Goal: Task Accomplishment & Management: Manage account settings

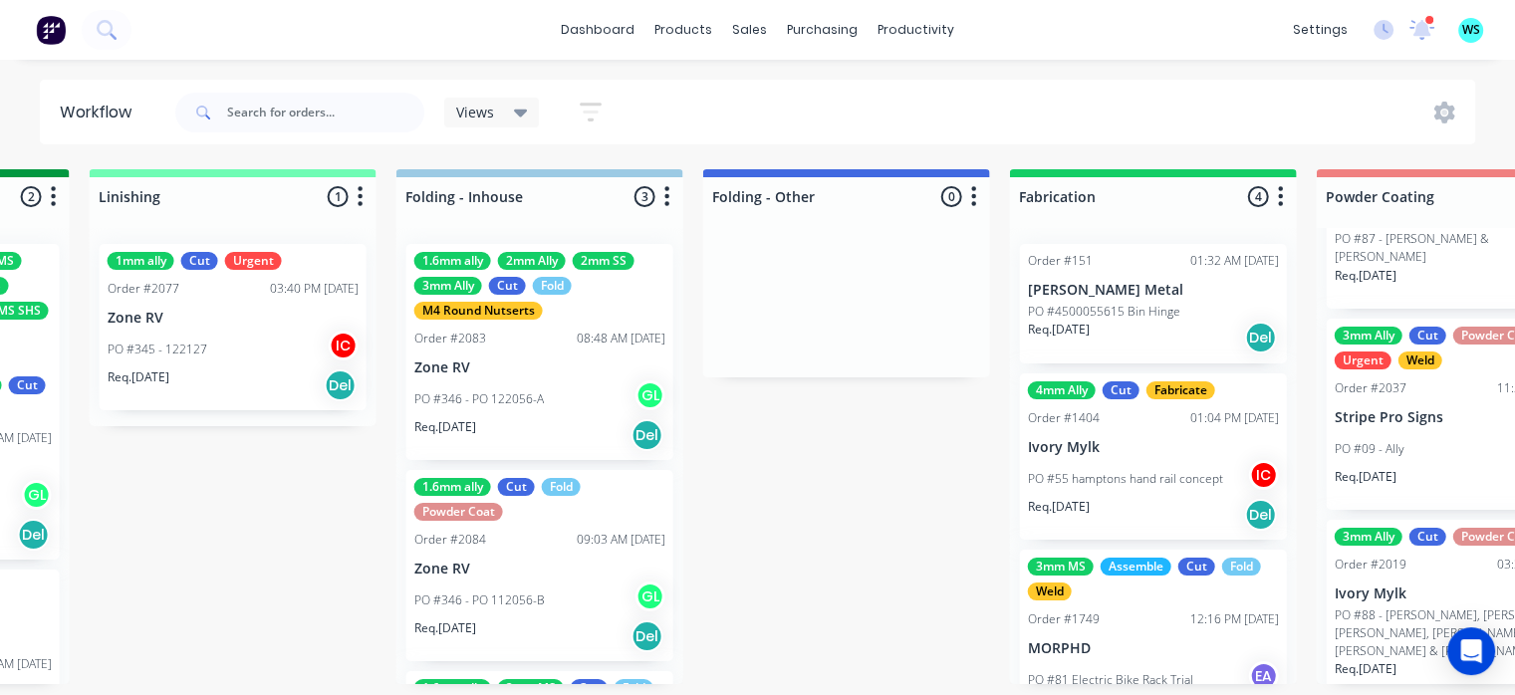
scroll to position [4, 4244]
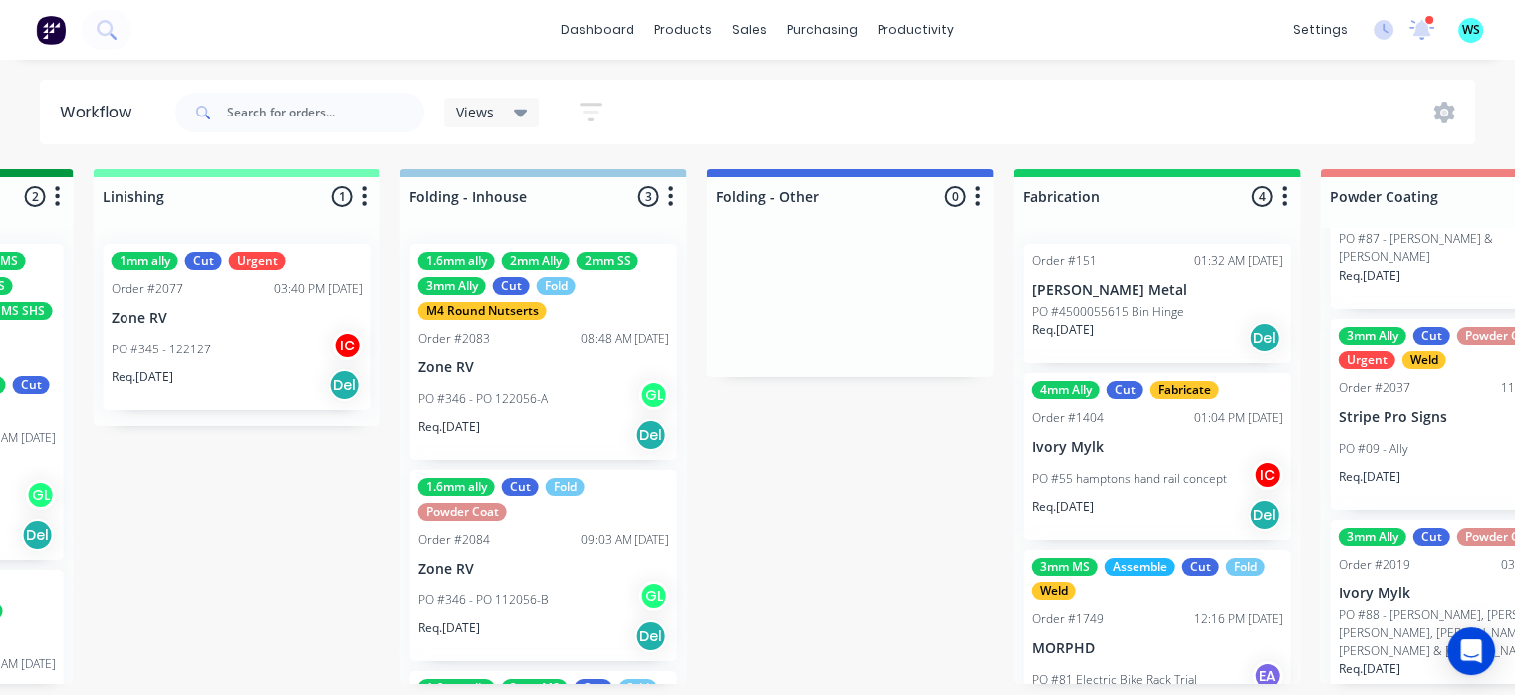
click at [535, 380] on div "PO #346 - PO 122056-A GL" at bounding box center [543, 399] width 251 height 38
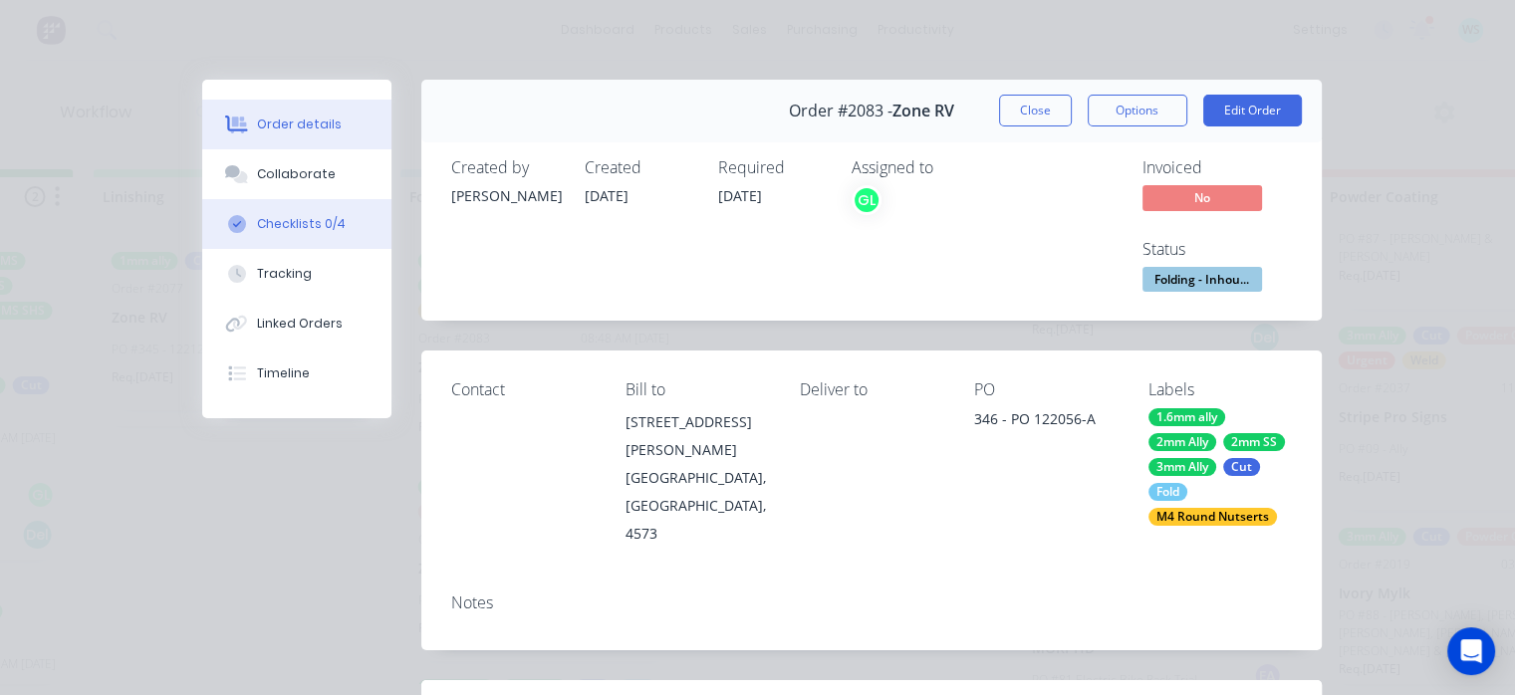
click at [357, 216] on button "Checklists 0/4" at bounding box center [296, 224] width 189 height 50
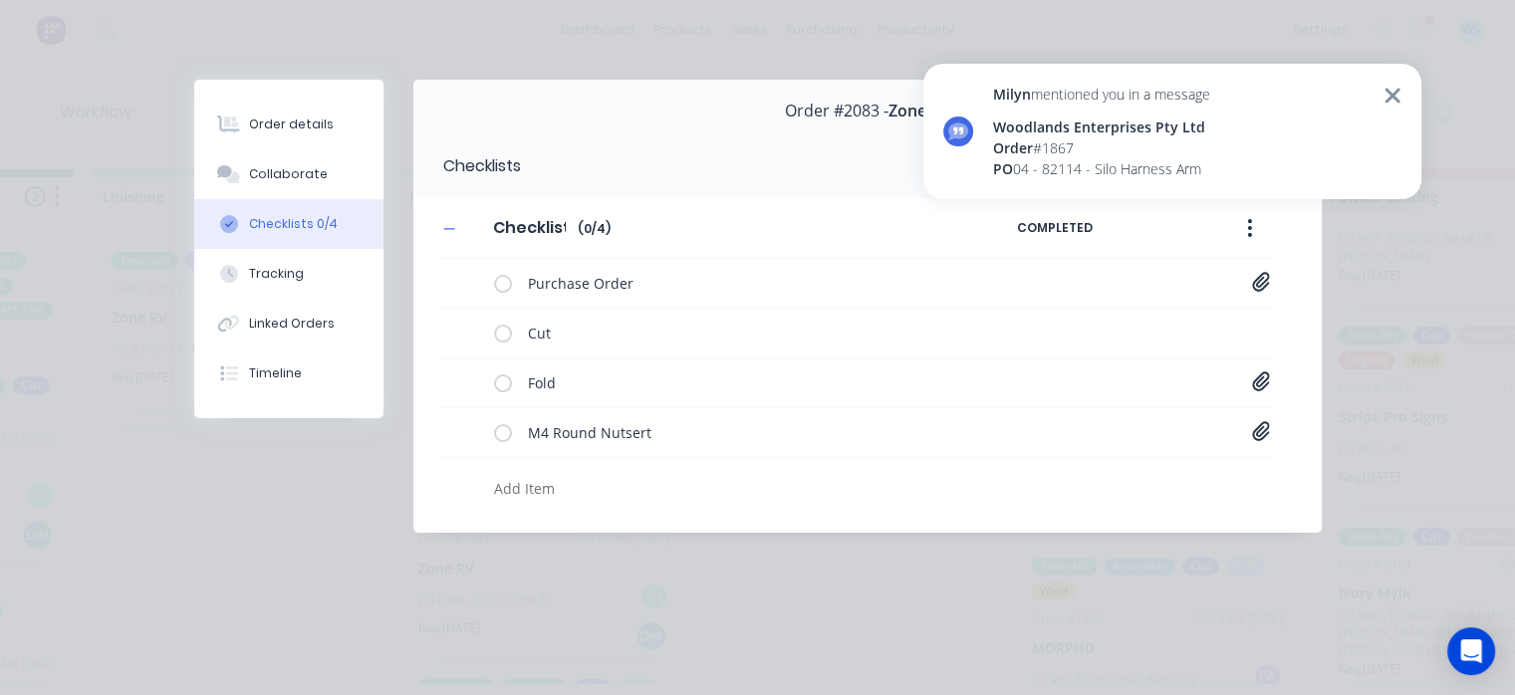
click at [1386, 85] on icon at bounding box center [1392, 96] width 18 height 24
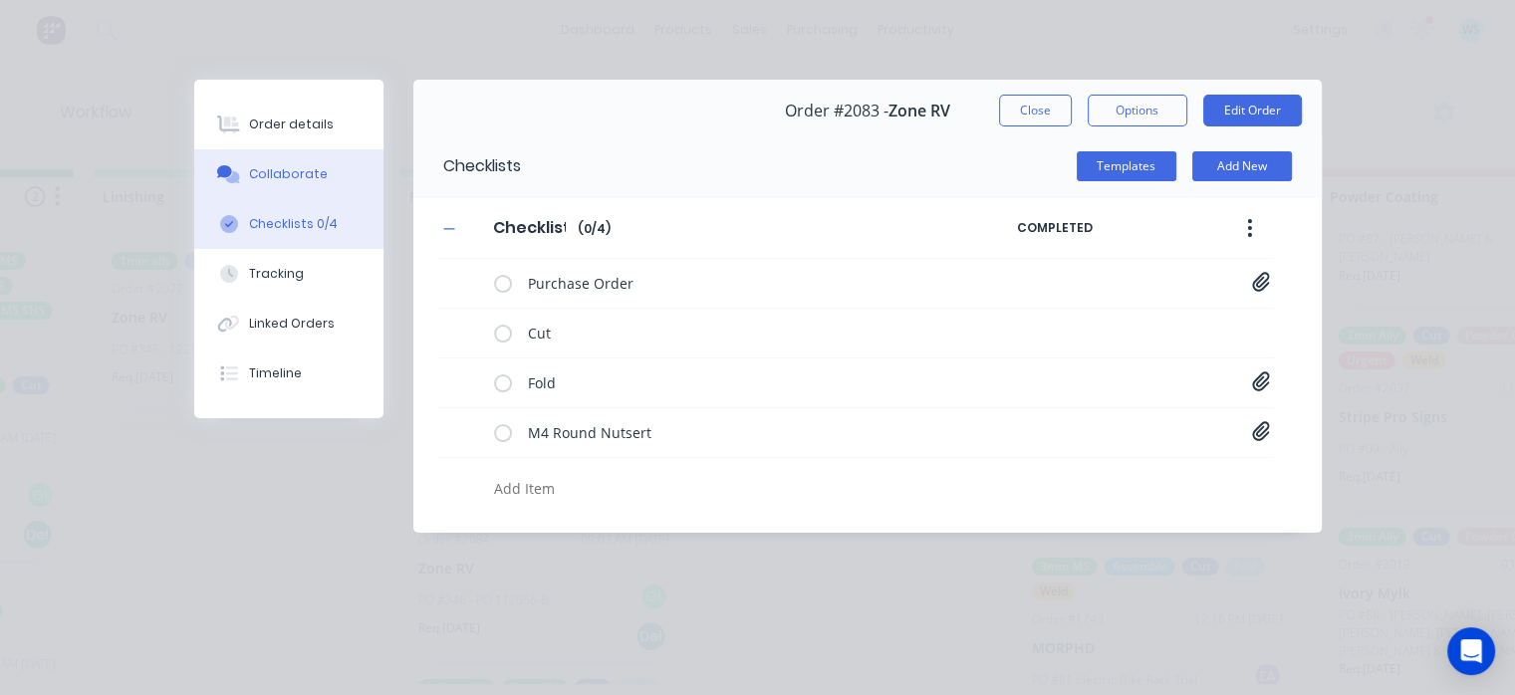
click at [299, 188] on button "Collaborate" at bounding box center [288, 174] width 189 height 50
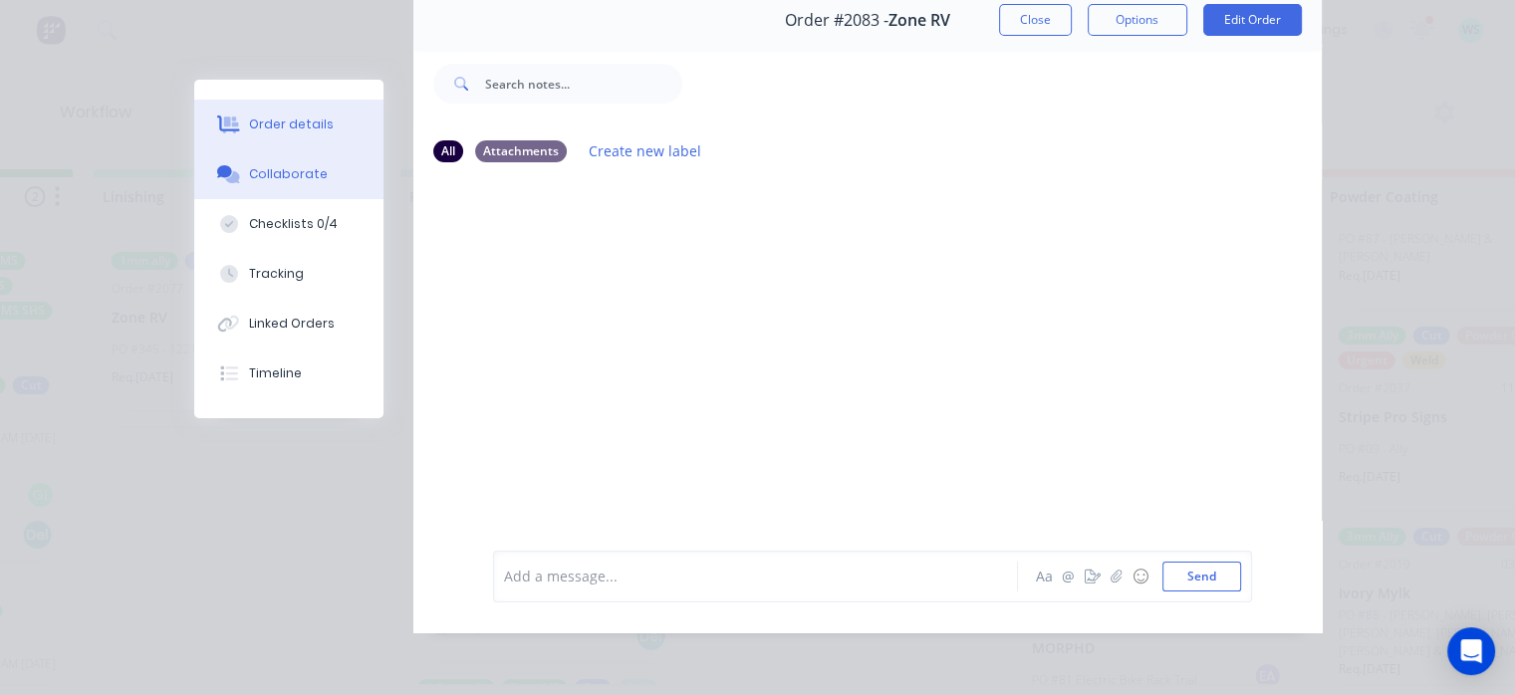
click at [303, 129] on div "Order details" at bounding box center [291, 125] width 85 height 18
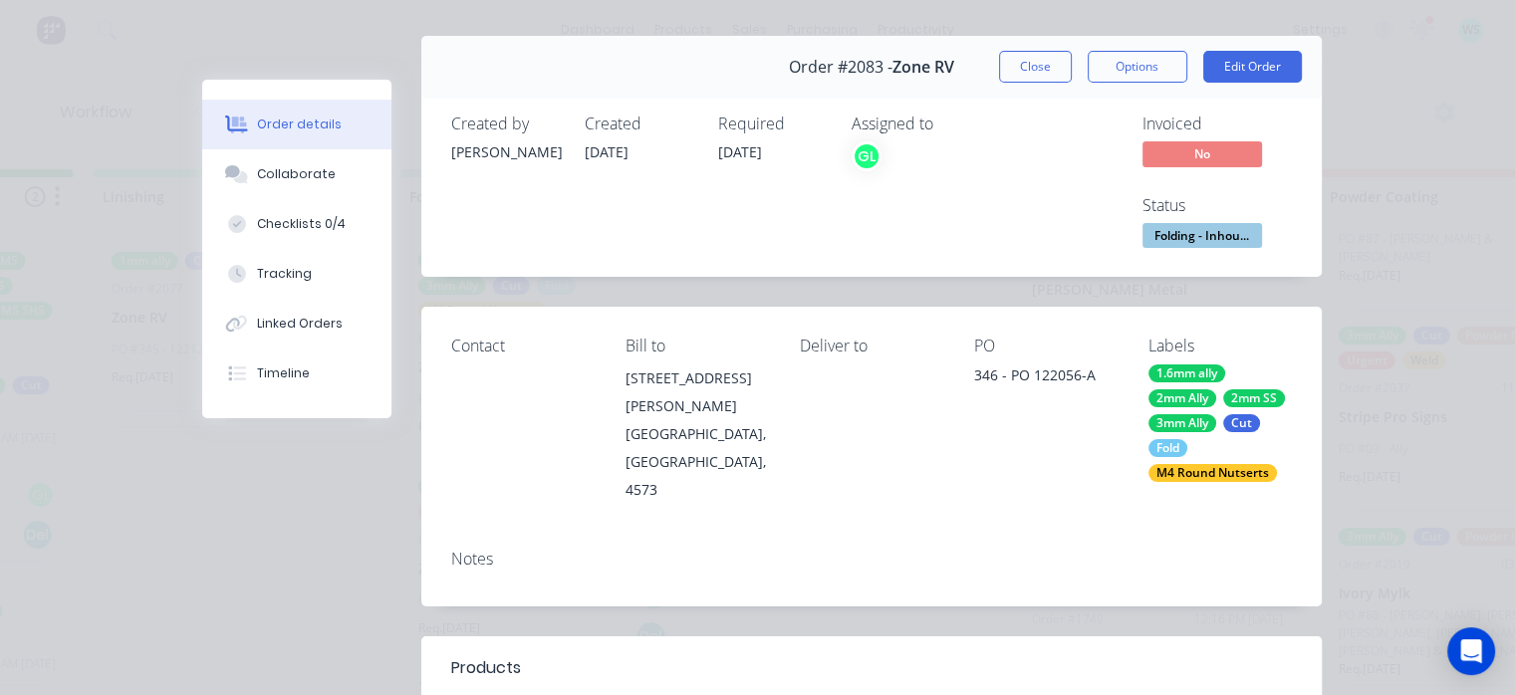
scroll to position [0, 0]
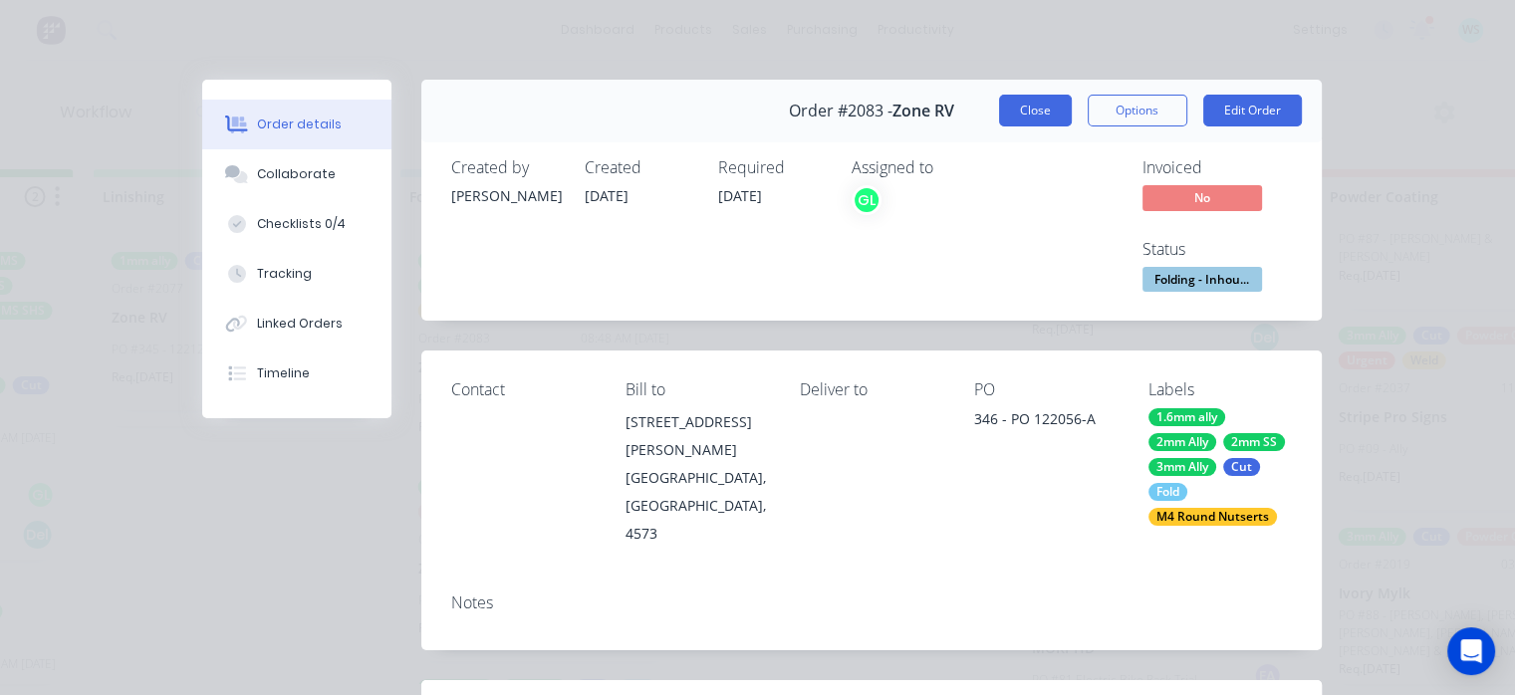
click at [1005, 113] on button "Close" at bounding box center [1035, 111] width 73 height 32
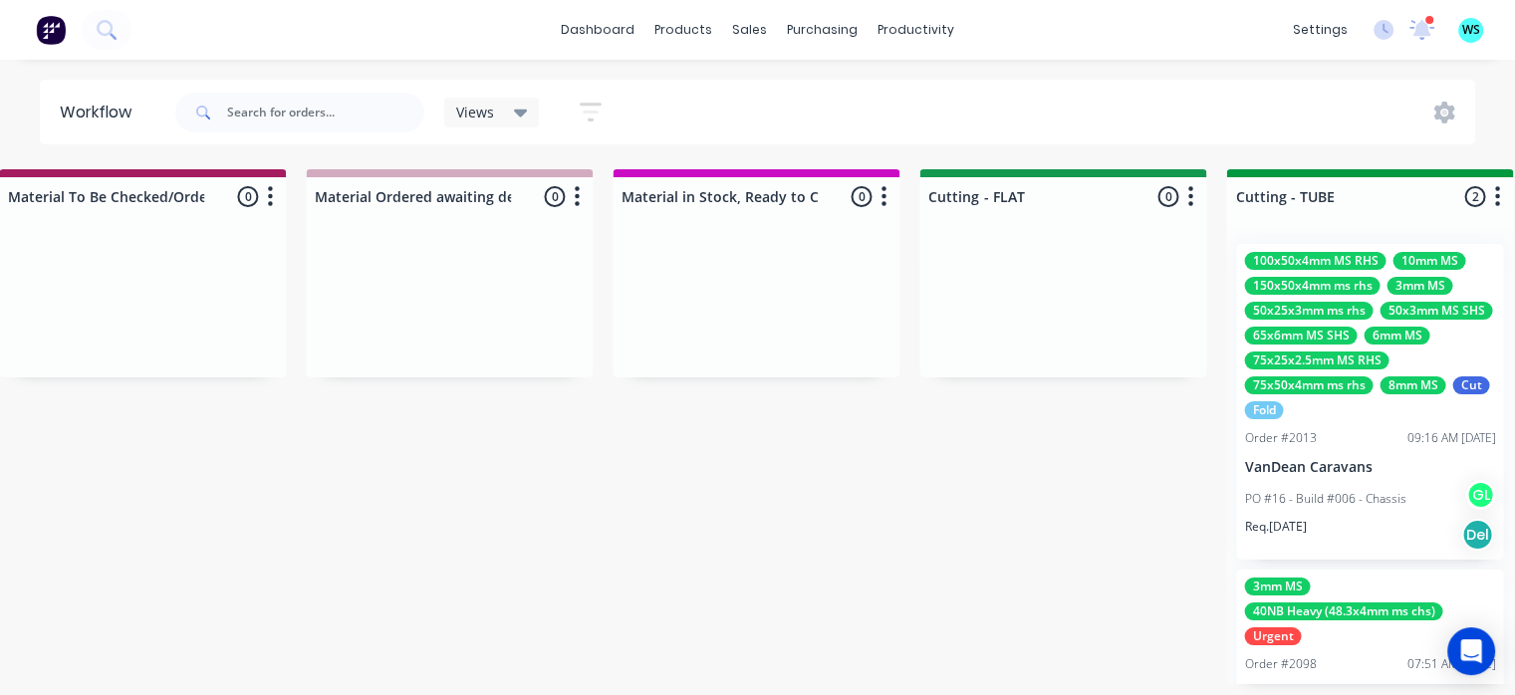
scroll to position [4, 2796]
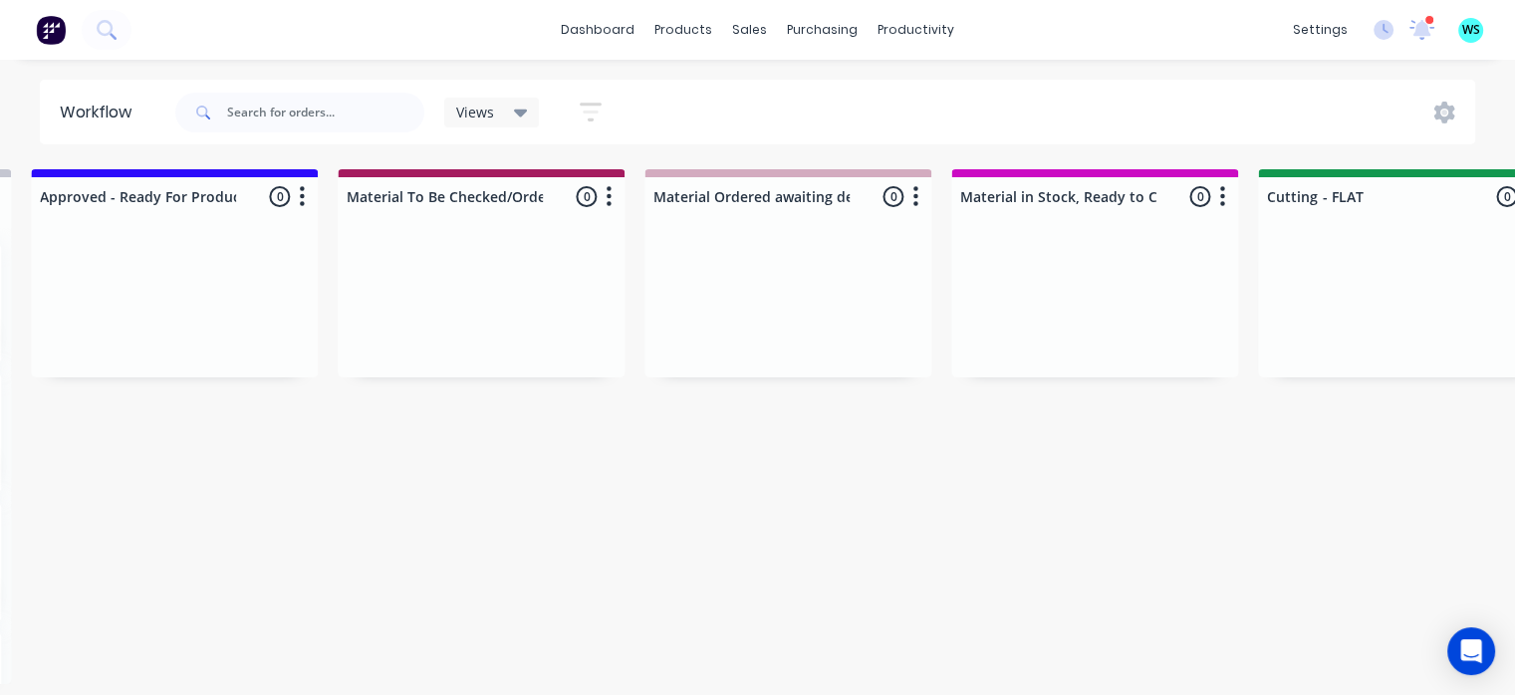
scroll to position [0, 2483]
